Goal: Obtain resource: Obtain resource

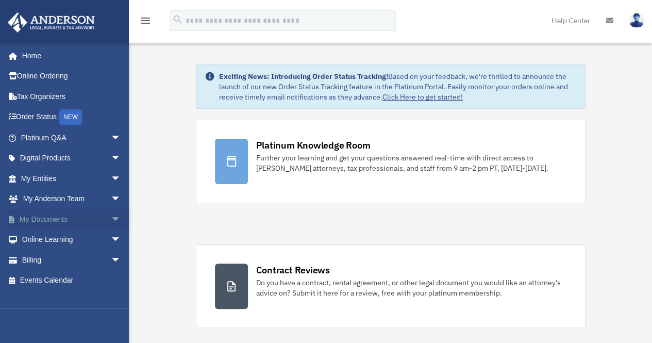
click at [111, 220] on span "arrow_drop_down" at bounding box center [121, 219] width 21 height 21
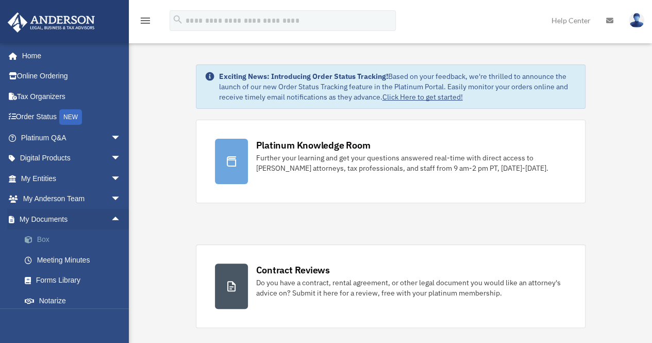
click at [48, 243] on link "Box" at bounding box center [75, 239] width 122 height 21
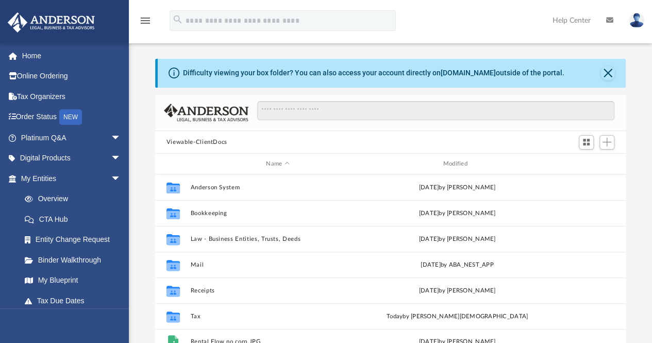
scroll to position [226, 463]
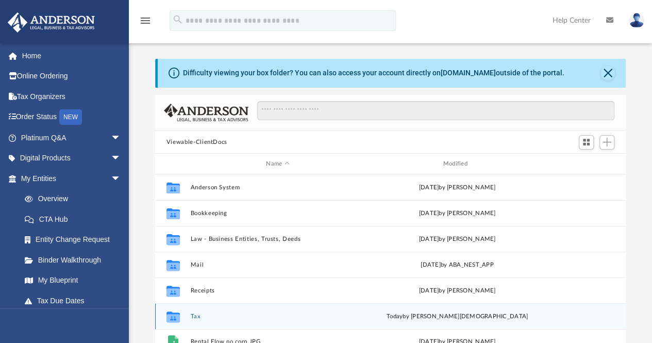
click at [193, 315] on button "Tax" at bounding box center [277, 316] width 175 height 7
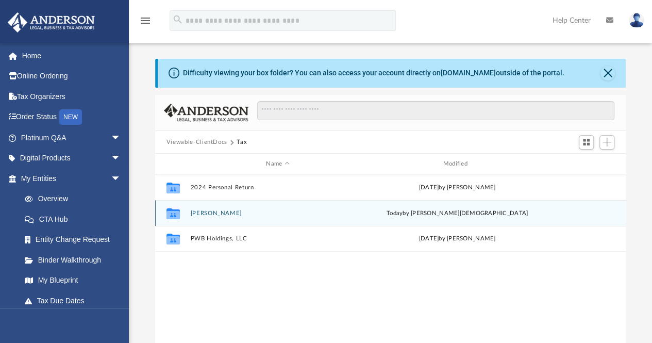
click at [321, 209] on div "Collaborated Folder McNeer, Jared today by Oshee Jain" at bounding box center [390, 213] width 470 height 26
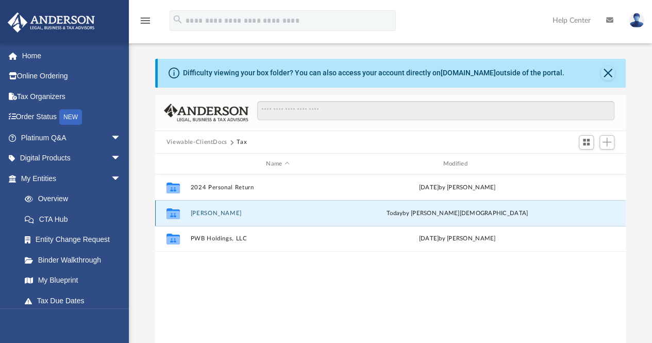
click at [214, 212] on button "McNeer, Jared" at bounding box center [277, 213] width 175 height 7
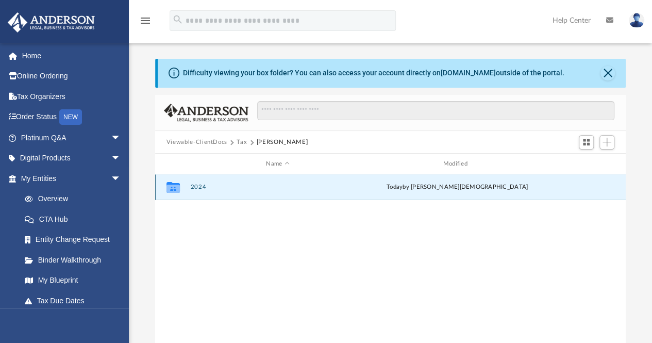
click at [195, 187] on button "2024" at bounding box center [277, 187] width 175 height 7
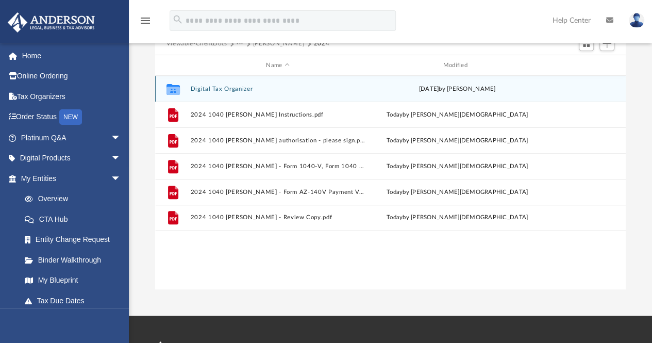
scroll to position [100, 0]
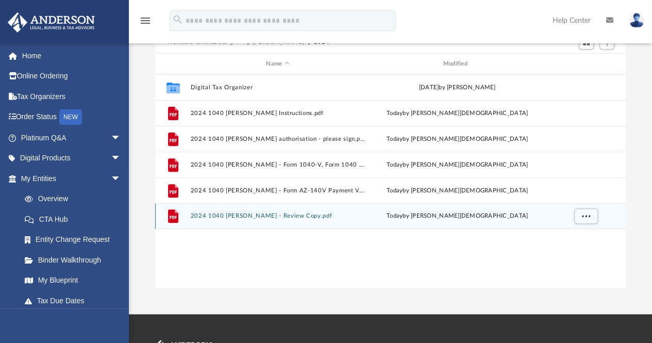
click at [275, 219] on div "File 2024 1040 McNeer, Jared - Review Copy.pdf today by Oshee Jain" at bounding box center [390, 216] width 470 height 26
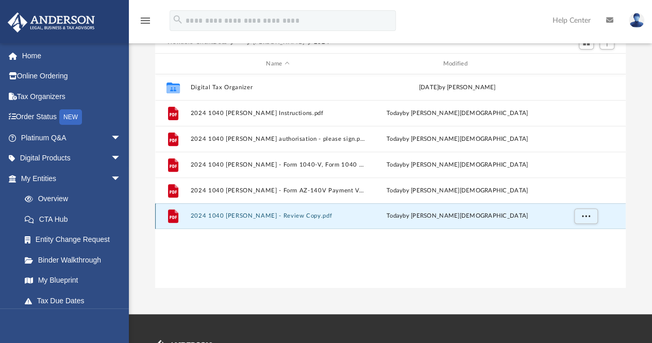
click at [262, 214] on button "2024 1040 [PERSON_NAME] - Review Copy.pdf" at bounding box center [277, 216] width 175 height 7
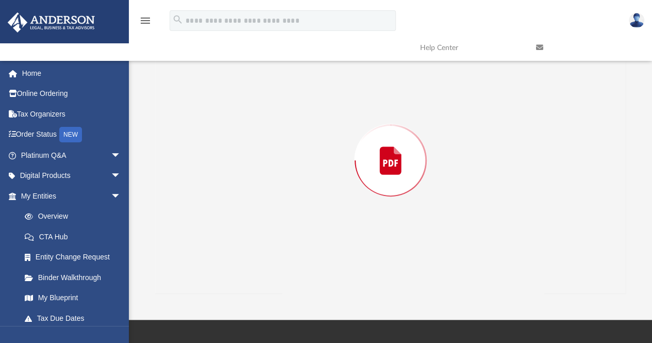
click at [262, 214] on div "Preview" at bounding box center [390, 160] width 471 height 266
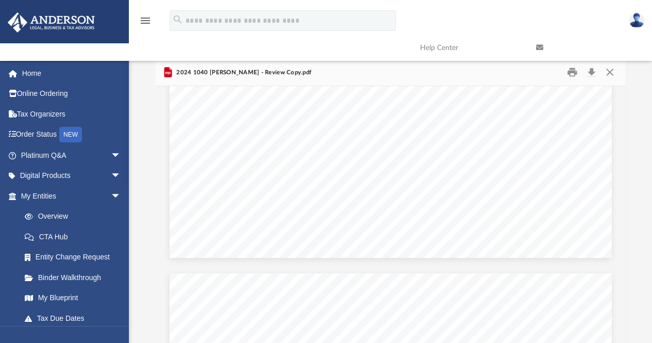
scroll to position [317, 0]
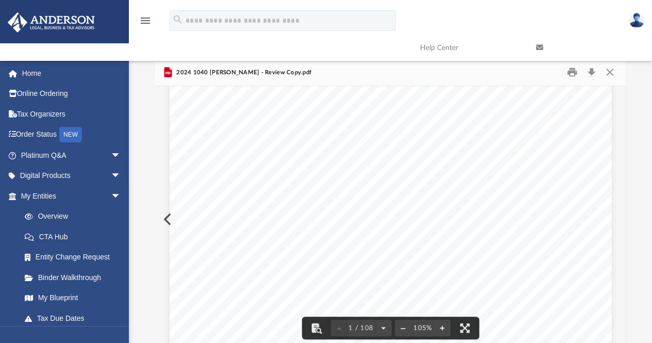
click at [516, 173] on div "426340 04-01-24 REVIEW COPY ANDERSON GLOBAL BUSINESS GROUP, LLC 3225 MCLEOD DRI…" at bounding box center [391, 62] width 442 height 572
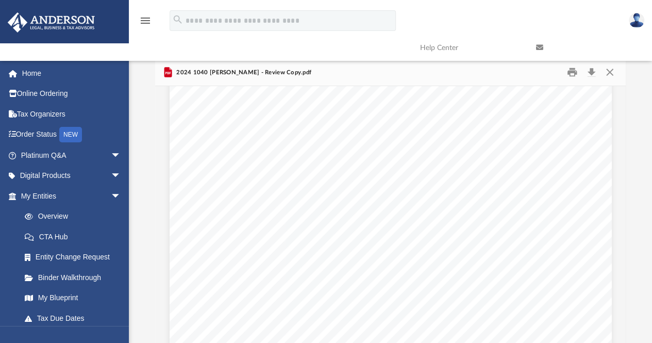
scroll to position [4295, 0]
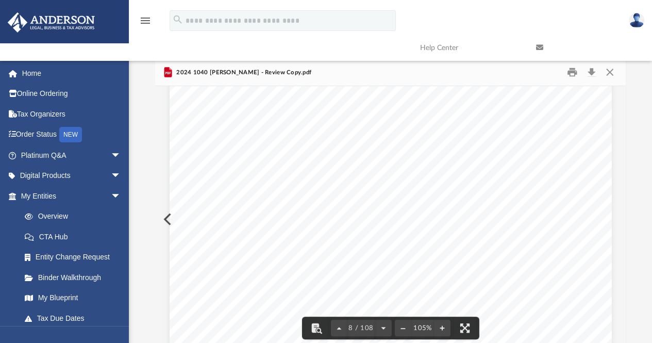
click at [536, 164] on div "REVIEW COPY 400061 04-01-24 Prepared for: Prepared by: Filing Instructions Jare…" at bounding box center [391, 198] width 442 height 572
click at [487, 241] on div "REVIEW COPY 400061 04-01-24 Prepared for: Prepared by: Filing Instructions Jare…" at bounding box center [391, 198] width 442 height 572
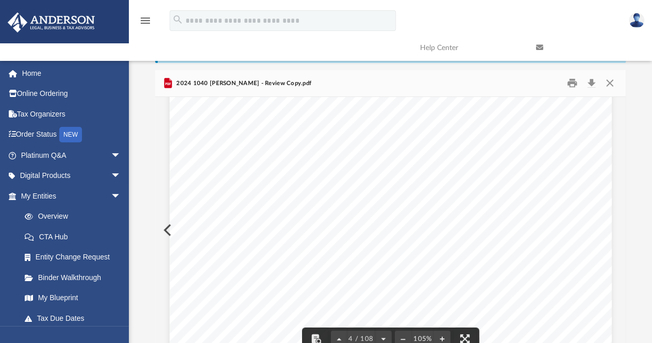
scroll to position [0, 0]
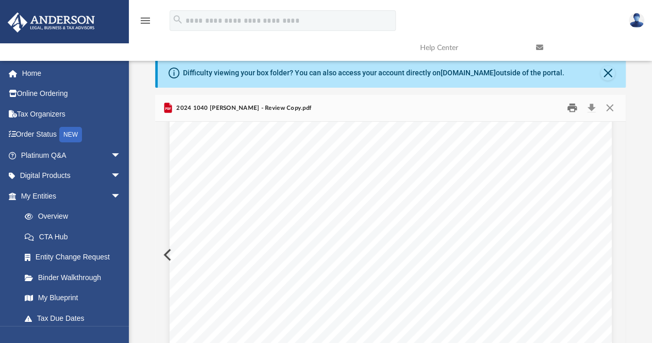
click at [571, 111] on button "Print" at bounding box center [572, 108] width 21 height 16
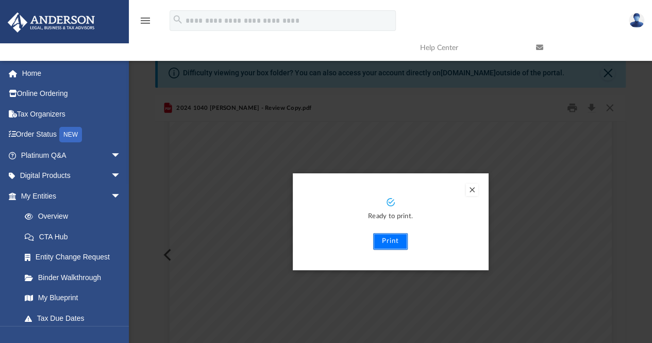
click at [390, 241] on button "Print" at bounding box center [390, 241] width 35 height 16
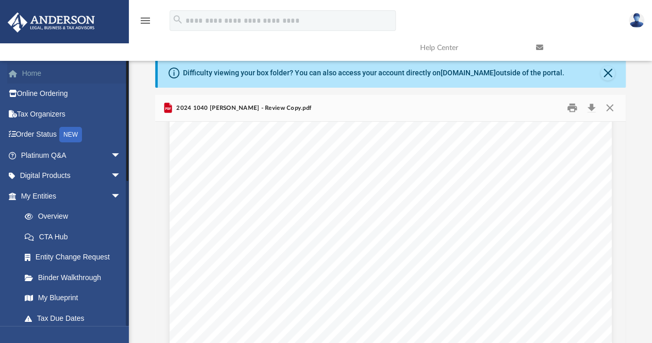
click at [36, 73] on link "Home" at bounding box center [71, 73] width 129 height 21
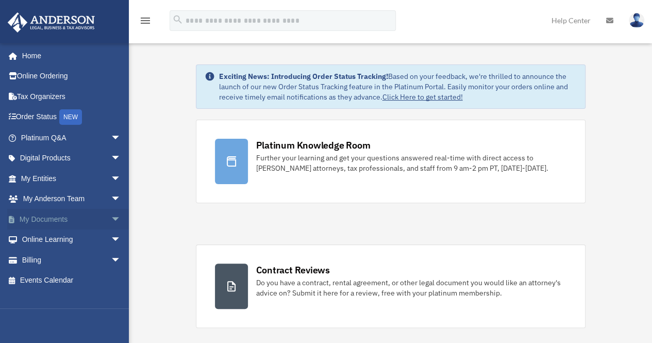
click at [46, 217] on link "My Documents arrow_drop_down" at bounding box center [71, 219] width 129 height 21
click at [111, 215] on span "arrow_drop_down" at bounding box center [121, 219] width 21 height 21
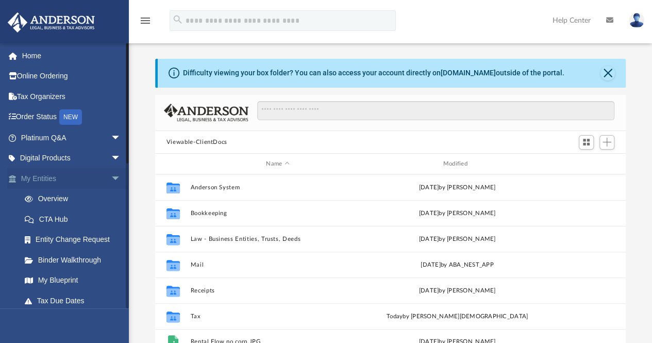
scroll to position [226, 463]
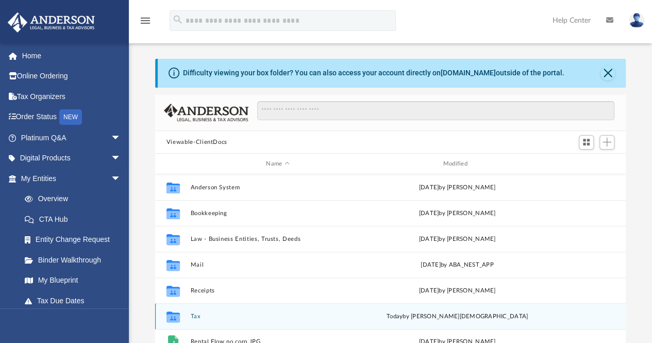
click at [259, 312] on div "Collaborated Folder Tax today by Oshee Jain" at bounding box center [390, 316] width 470 height 26
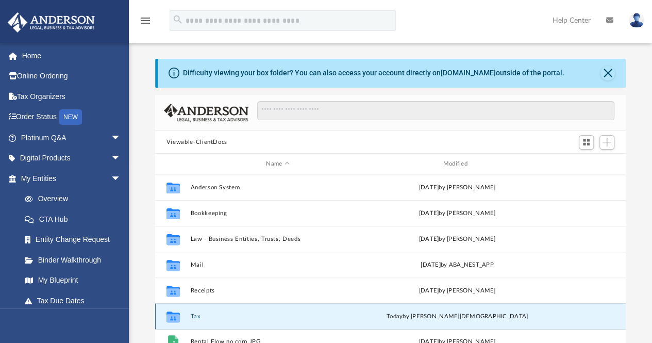
click at [190, 316] on button "Tax" at bounding box center [277, 316] width 175 height 7
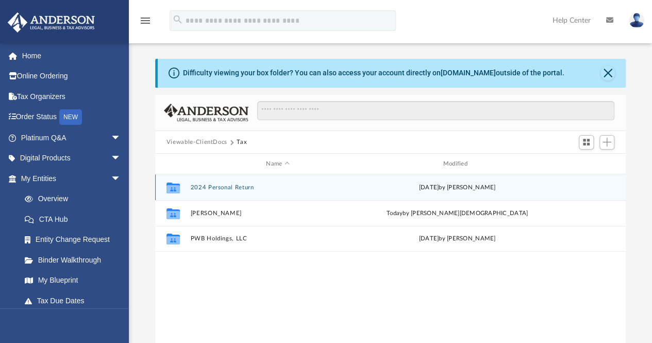
click at [233, 187] on button "2024 Personal Return" at bounding box center [277, 187] width 175 height 7
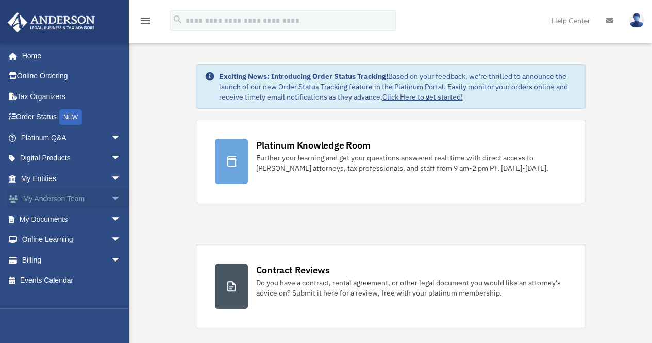
click at [111, 197] on span "arrow_drop_down" at bounding box center [121, 199] width 21 height 21
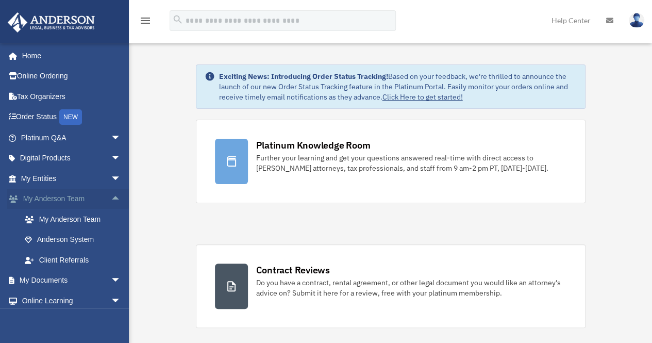
click at [111, 197] on span "arrow_drop_up" at bounding box center [121, 199] width 21 height 21
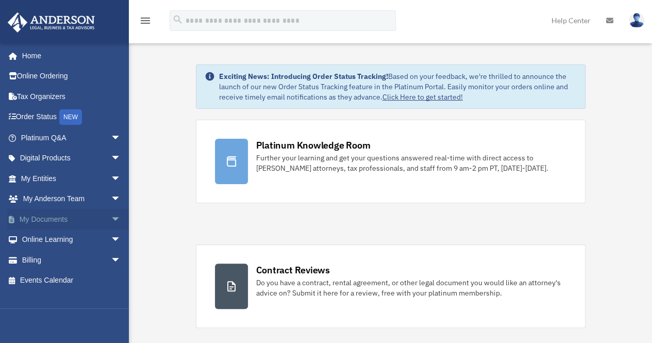
click at [111, 218] on span "arrow_drop_down" at bounding box center [121, 219] width 21 height 21
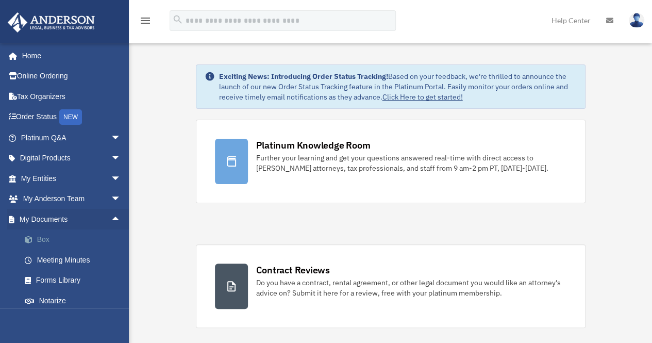
click at [47, 238] on link "Box" at bounding box center [75, 239] width 122 height 21
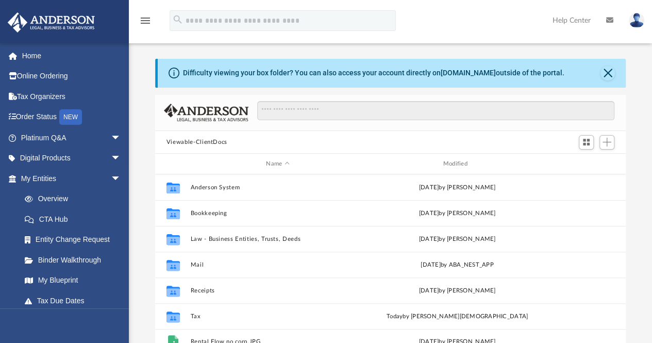
scroll to position [226, 463]
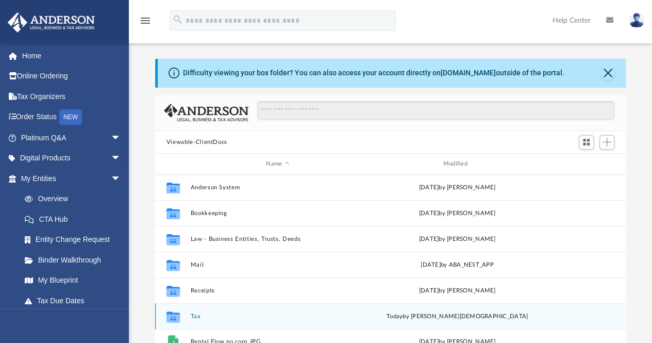
click at [195, 315] on button "Tax" at bounding box center [277, 316] width 175 height 7
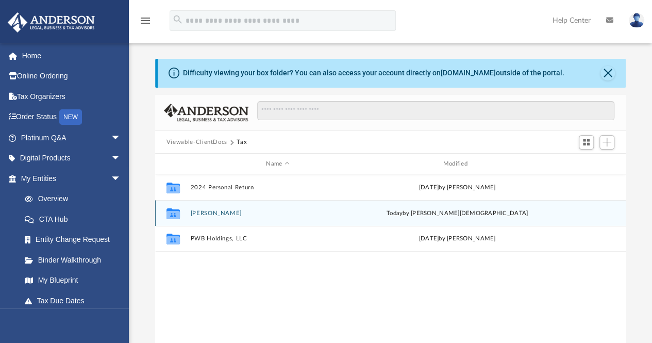
click at [225, 210] on button "[PERSON_NAME]" at bounding box center [277, 213] width 175 height 7
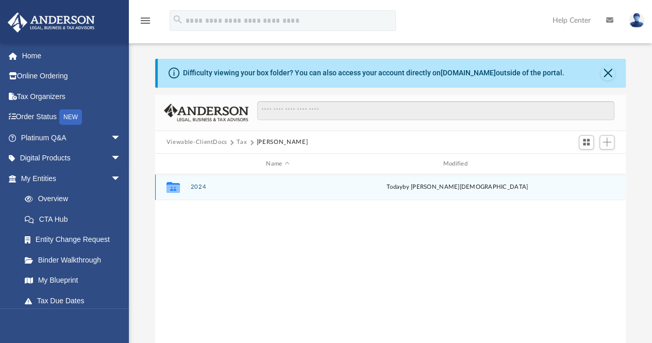
click at [196, 185] on button "2024" at bounding box center [277, 187] width 175 height 7
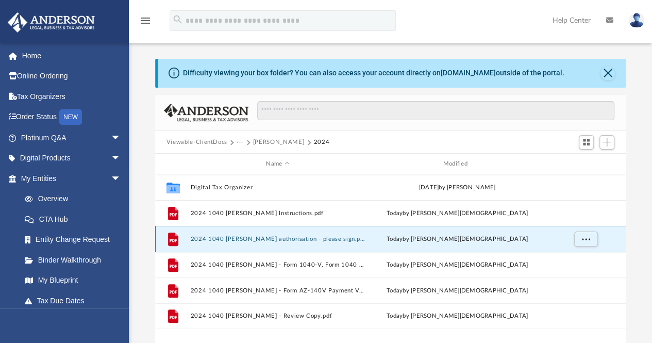
click at [268, 238] on button "2024 1040 [PERSON_NAME] authorisation - please sign.pdf" at bounding box center [277, 238] width 175 height 7
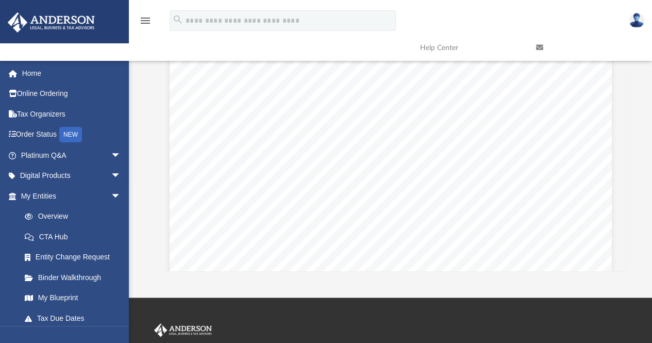
scroll to position [618, 0]
